Goal: Task Accomplishment & Management: Manage account settings

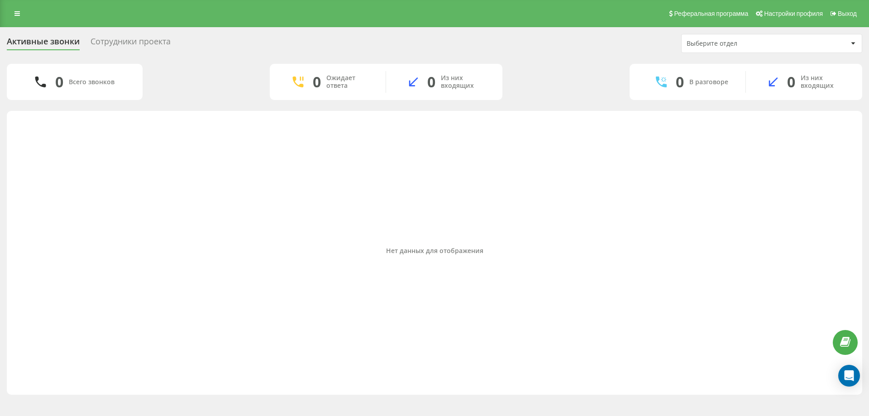
click at [133, 43] on div "Сотрудники проекта" at bounding box center [130, 44] width 80 height 14
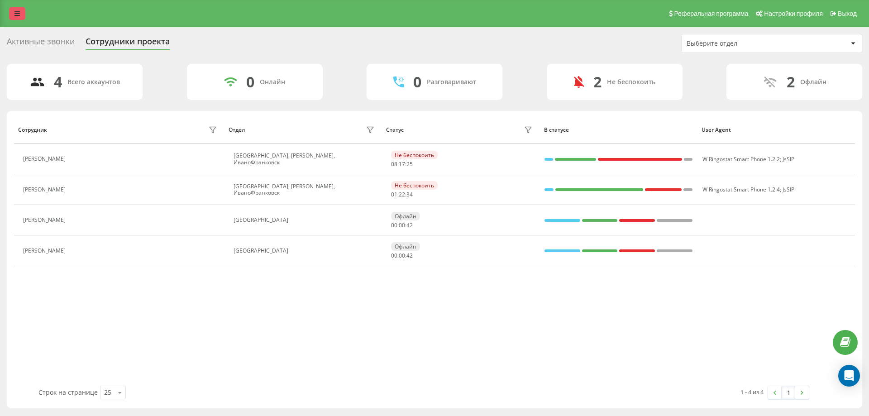
click at [18, 19] on link at bounding box center [17, 13] width 16 height 13
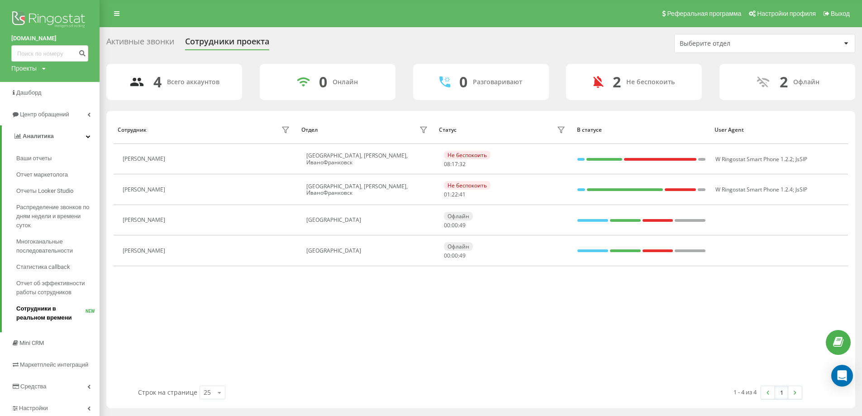
click at [68, 309] on span "Сотрудники в реальном времени" at bounding box center [50, 313] width 69 height 18
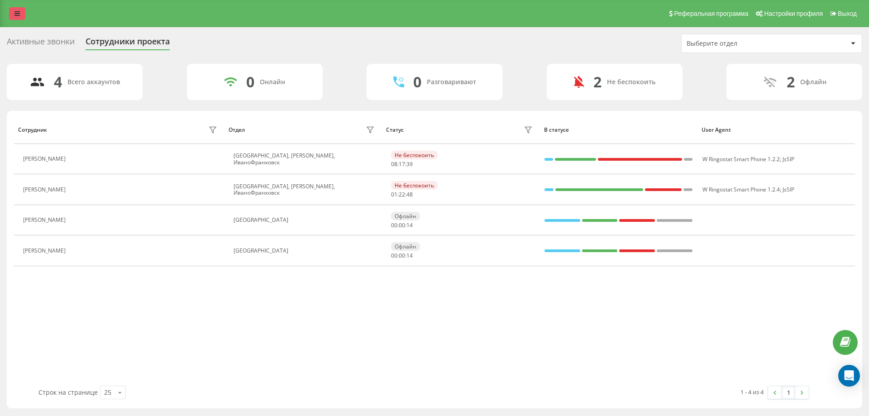
click at [14, 15] on link at bounding box center [17, 13] width 16 height 13
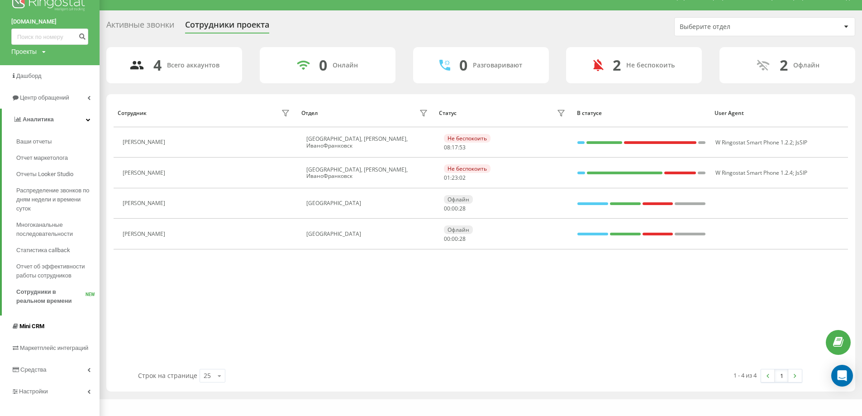
scroll to position [26, 0]
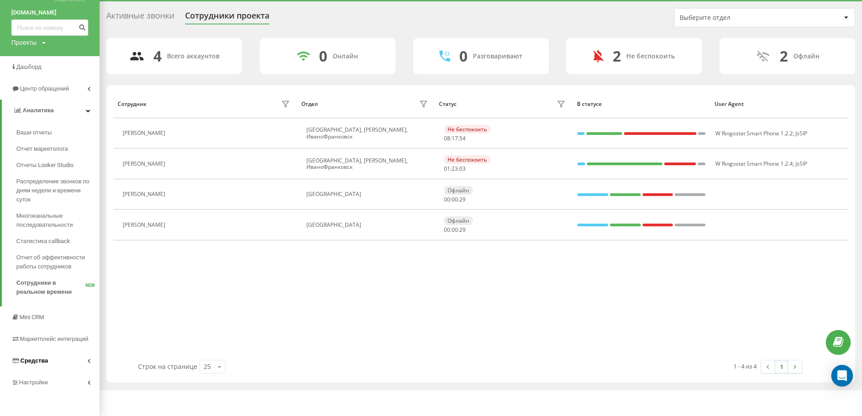
click at [48, 357] on link "Средства" at bounding box center [50, 361] width 100 height 22
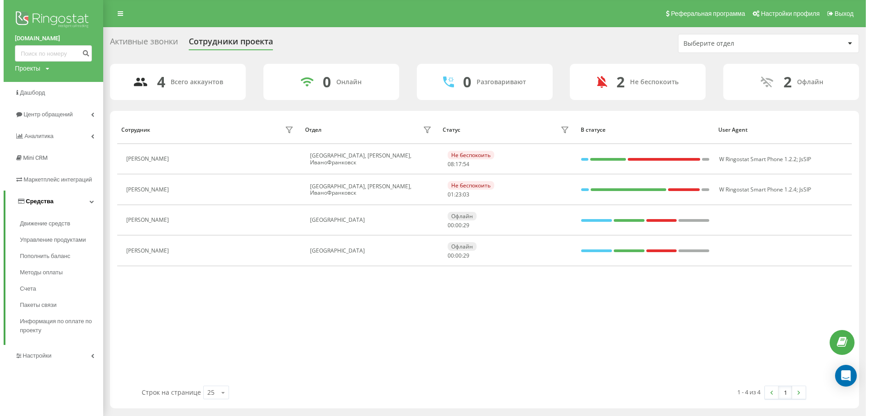
scroll to position [0, 0]
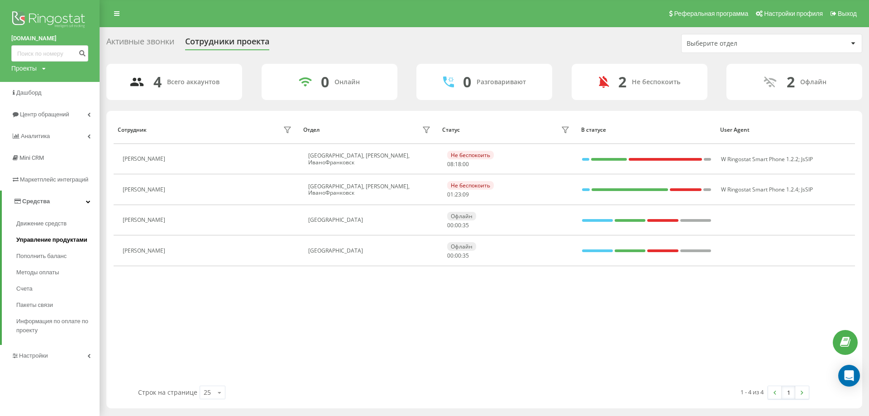
click at [67, 241] on span "Управление продуктами" at bounding box center [51, 239] width 71 height 9
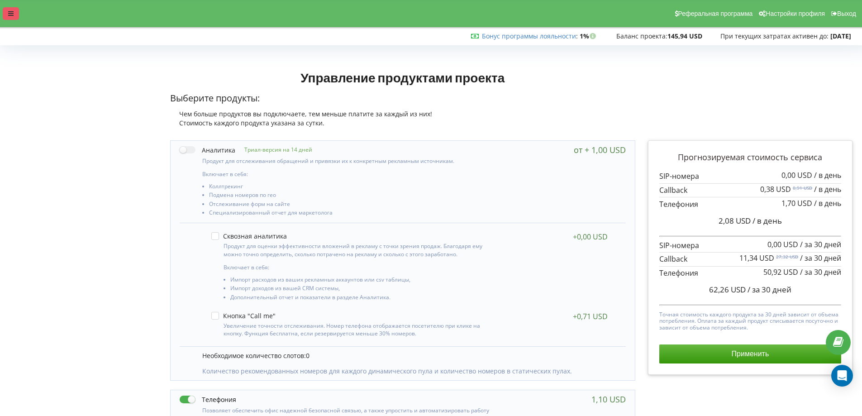
click at [12, 15] on icon at bounding box center [10, 13] width 5 height 6
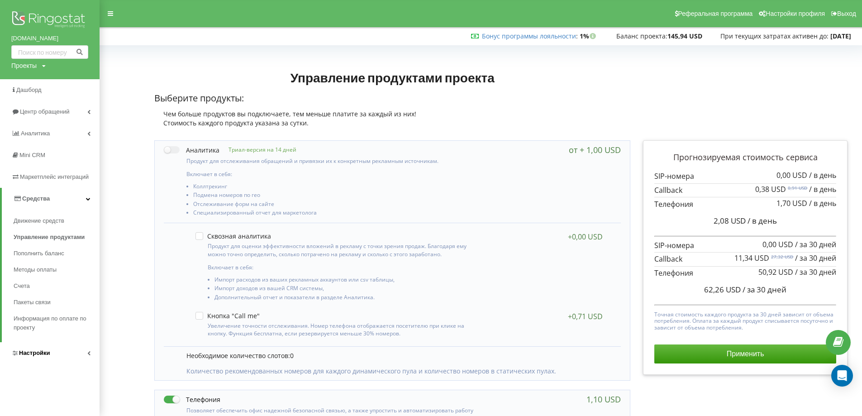
click at [45, 355] on span "Настройки" at bounding box center [34, 352] width 31 height 7
click at [67, 270] on link "Виртуальная АТС" at bounding box center [57, 262] width 86 height 19
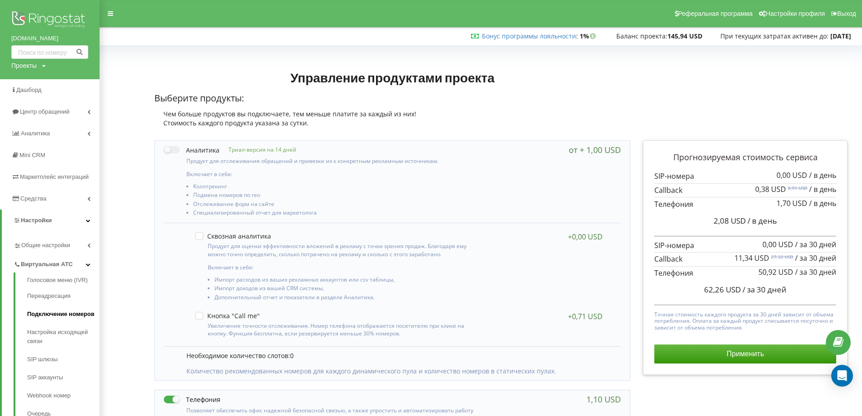
click at [62, 311] on link "Подключение номеров" at bounding box center [63, 314] width 72 height 18
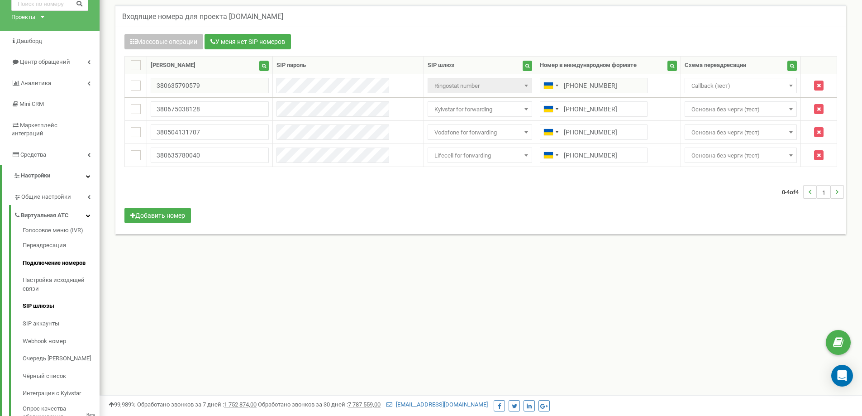
scroll to position [90, 0]
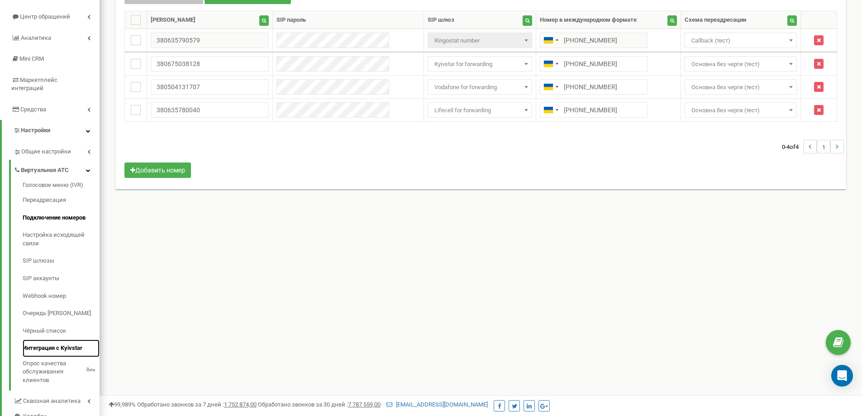
click at [72, 339] on link "Интеграция с Kyivstar" at bounding box center [61, 348] width 77 height 18
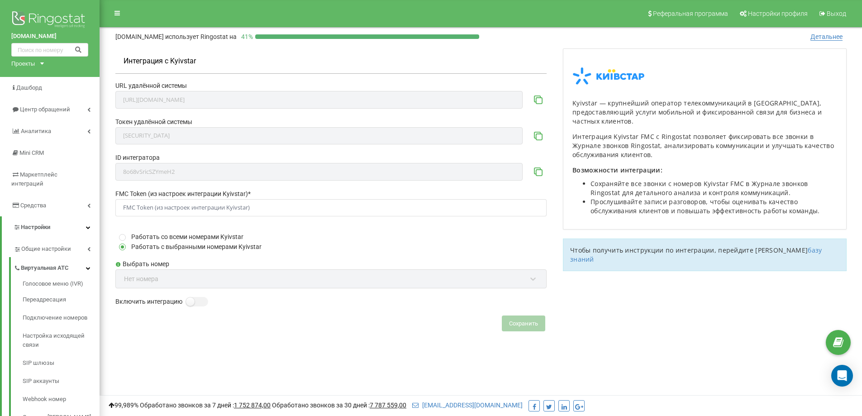
click at [174, 278] on div "Выбрать номер Нет номера" at bounding box center [330, 278] width 431 height 38
click at [175, 278] on div "Выбрать номер Нет номера" at bounding box center [330, 278] width 431 height 38
click at [175, 277] on div "Выбрать номер Нет номера" at bounding box center [330, 278] width 431 height 38
drag, startPoint x: 175, startPoint y: 277, endPoint x: 214, endPoint y: 350, distance: 82.2
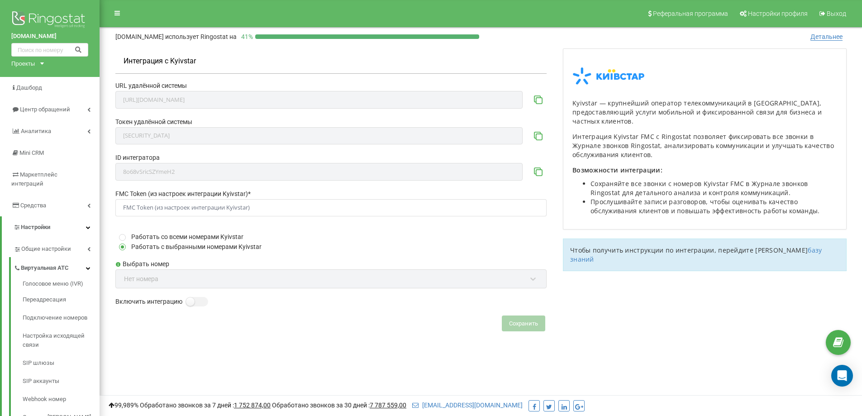
click at [214, 350] on div "Интеграция с Kyivstar URL удалённой системы [URL][DOMAIN_NAME] Токен удалённой …" at bounding box center [480, 205] width 749 height 314
click at [214, 212] on input "FMC Token (из настроек интеграции Kyivstar) *" at bounding box center [330, 208] width 431 height 18
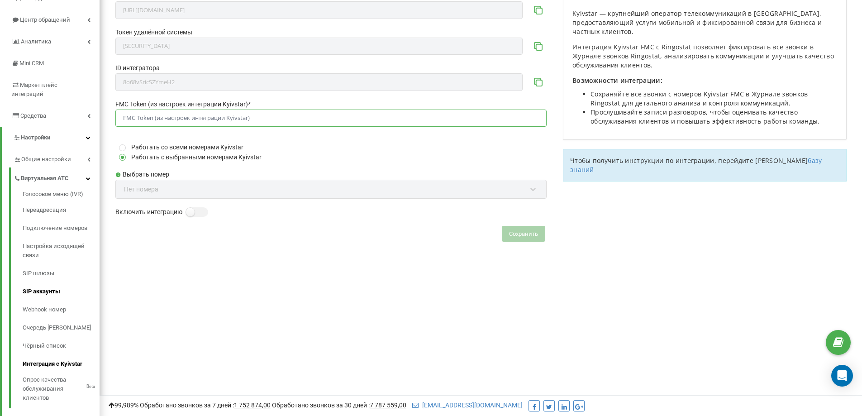
scroll to position [90, 0]
click at [43, 263] on link "SIP шлюзы" at bounding box center [61, 272] width 77 height 18
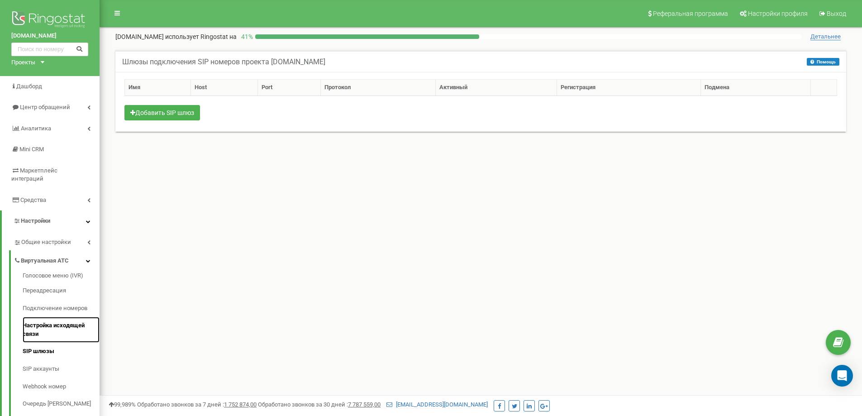
click at [42, 317] on link "Настройка исходящей связи" at bounding box center [61, 330] width 77 height 26
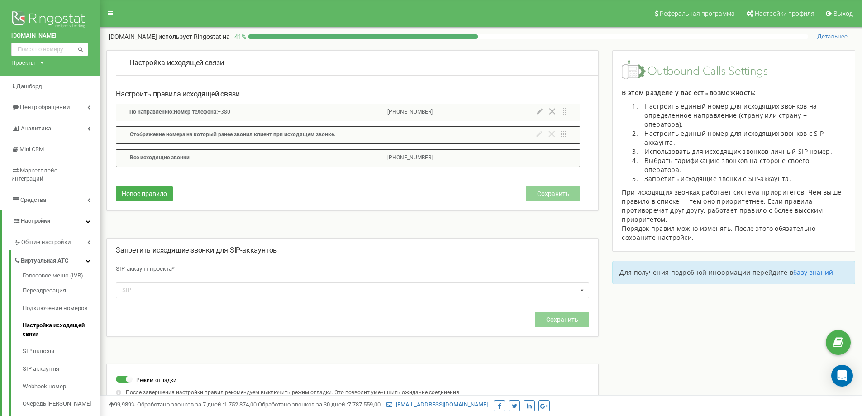
click at [410, 134] on p "Отображение номера на который ранее звонил клиент при исходящем звонке." at bounding box center [315, 135] width 371 height 9
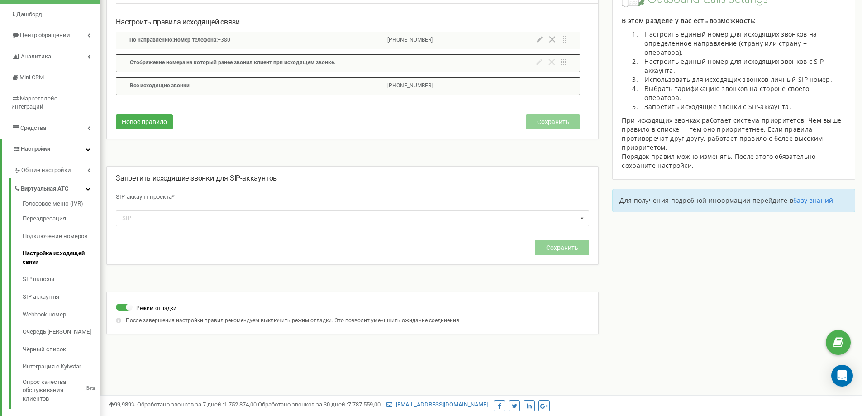
scroll to position [45, 0]
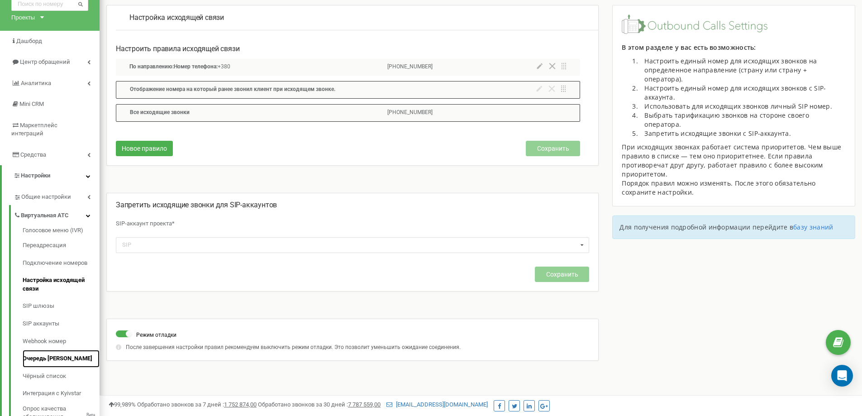
click at [60, 350] on link "Очередь [PERSON_NAME]" at bounding box center [61, 359] width 77 height 18
